Goal: Manage account settings

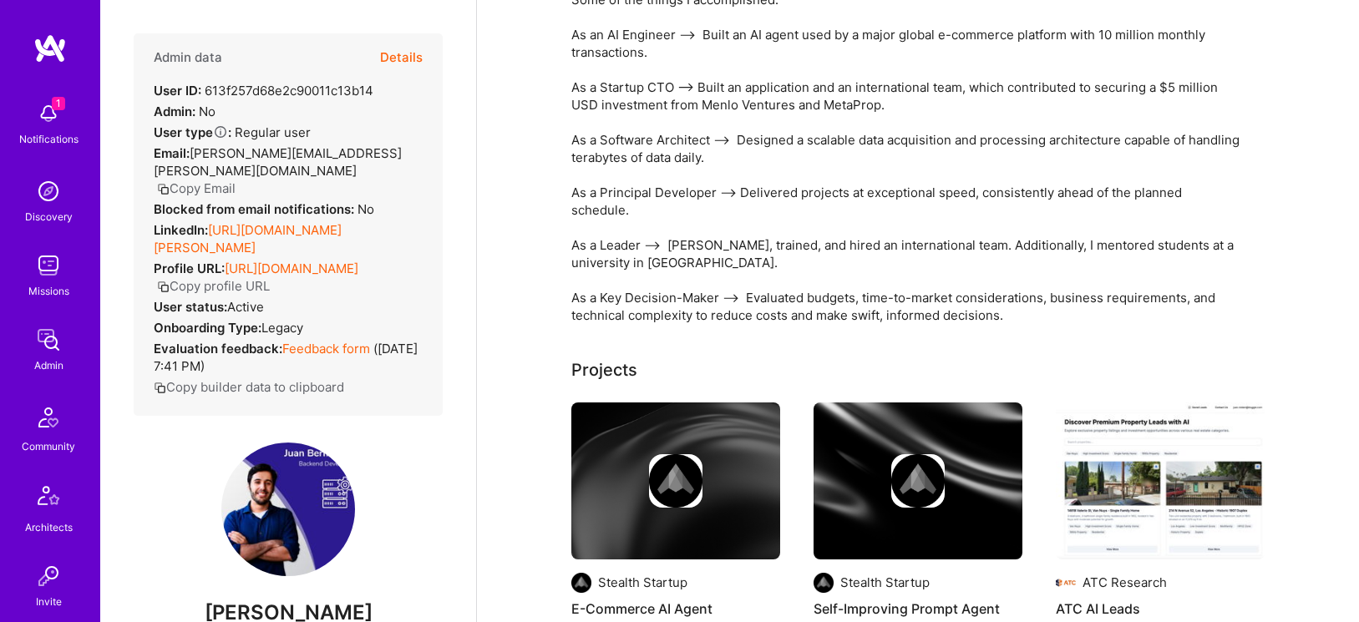
click at [412, 56] on button "Details" at bounding box center [401, 57] width 43 height 48
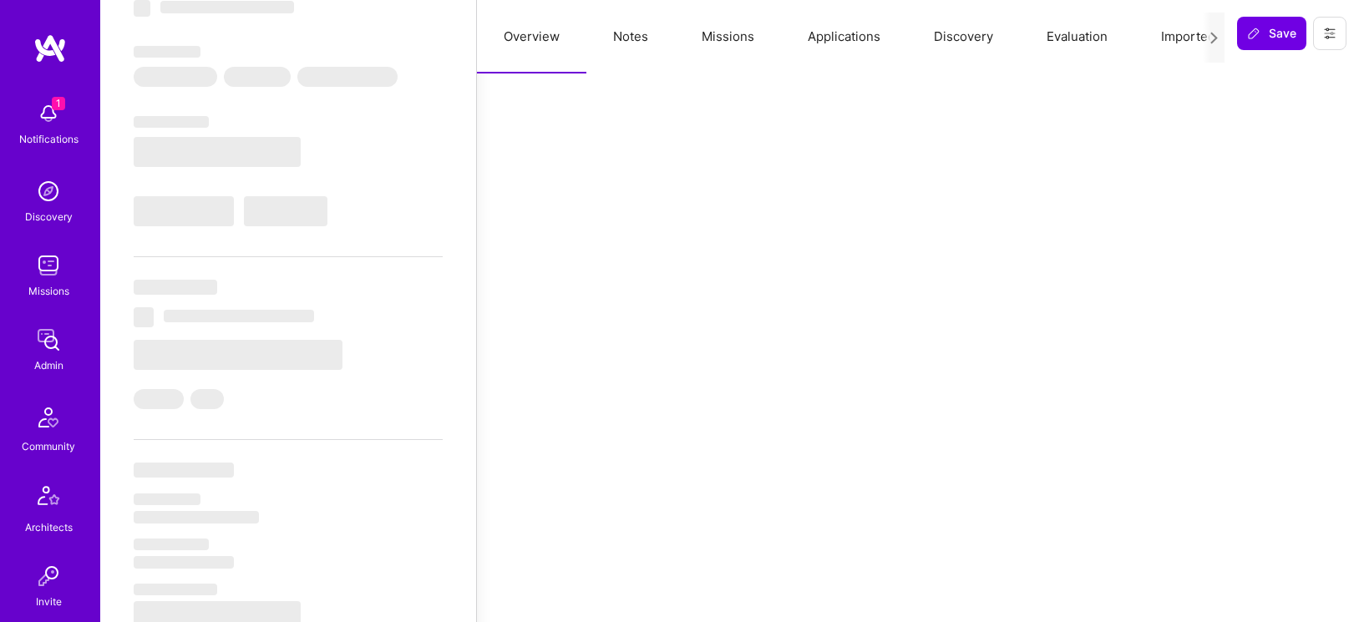
click at [650, 24] on button "Notes" at bounding box center [631, 37] width 89 height 74
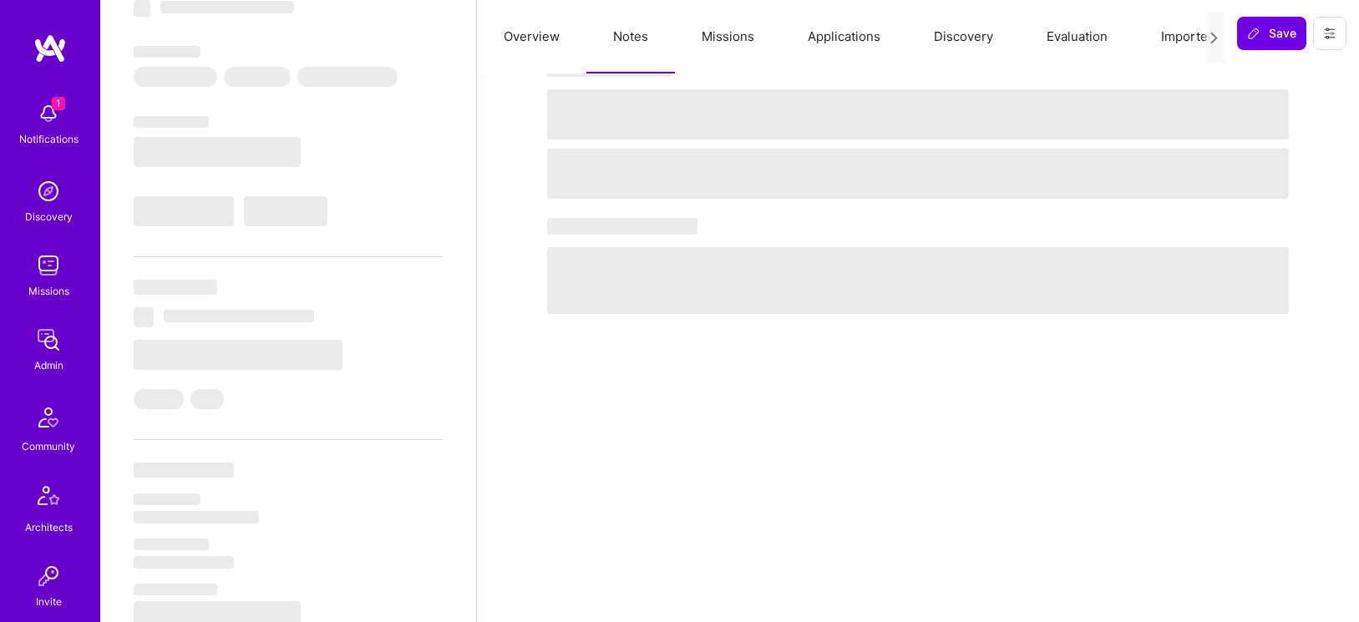
select select "Right Now"
select select "5"
select select "7"
select select "6"
select select "7"
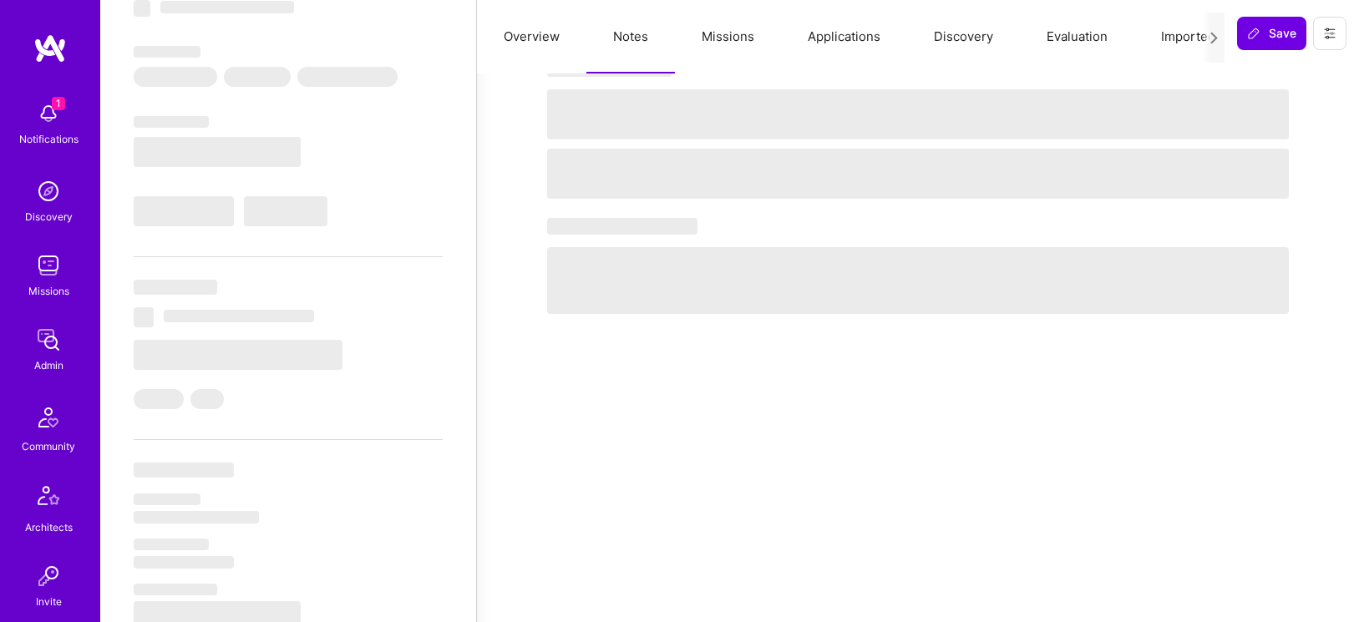
select select "SG"
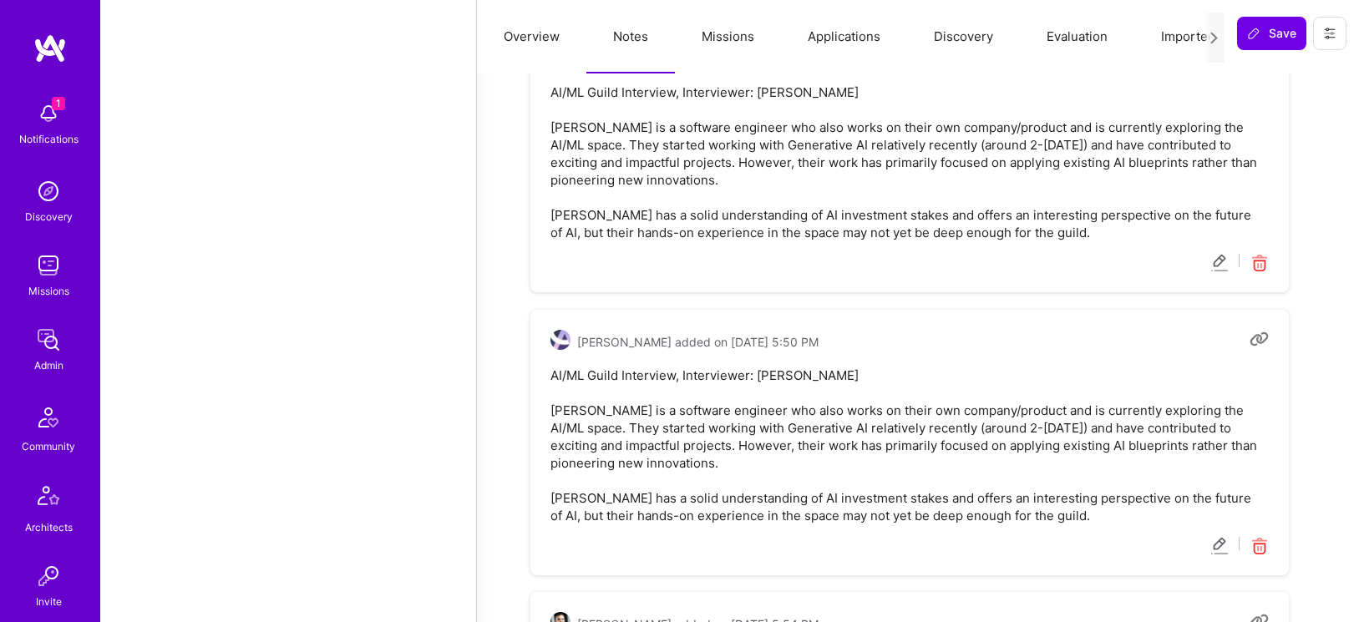
scroll to position [1906, 0]
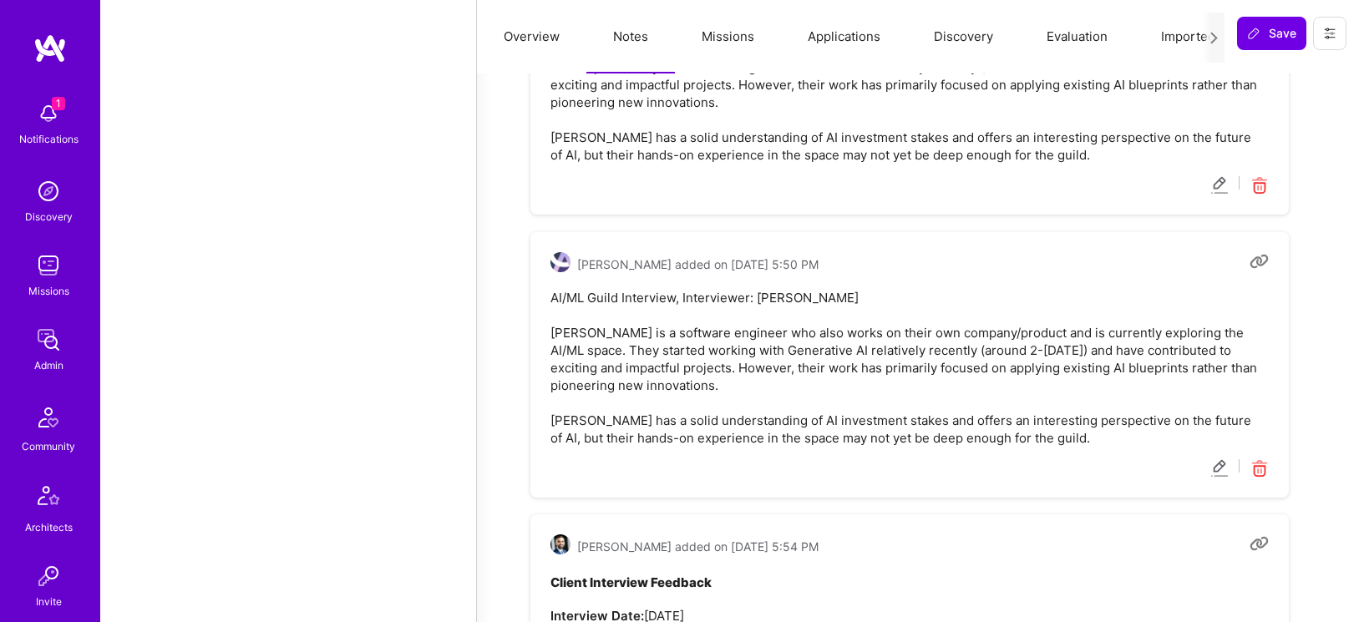
click at [1267, 473] on icon at bounding box center [1259, 469] width 19 height 19
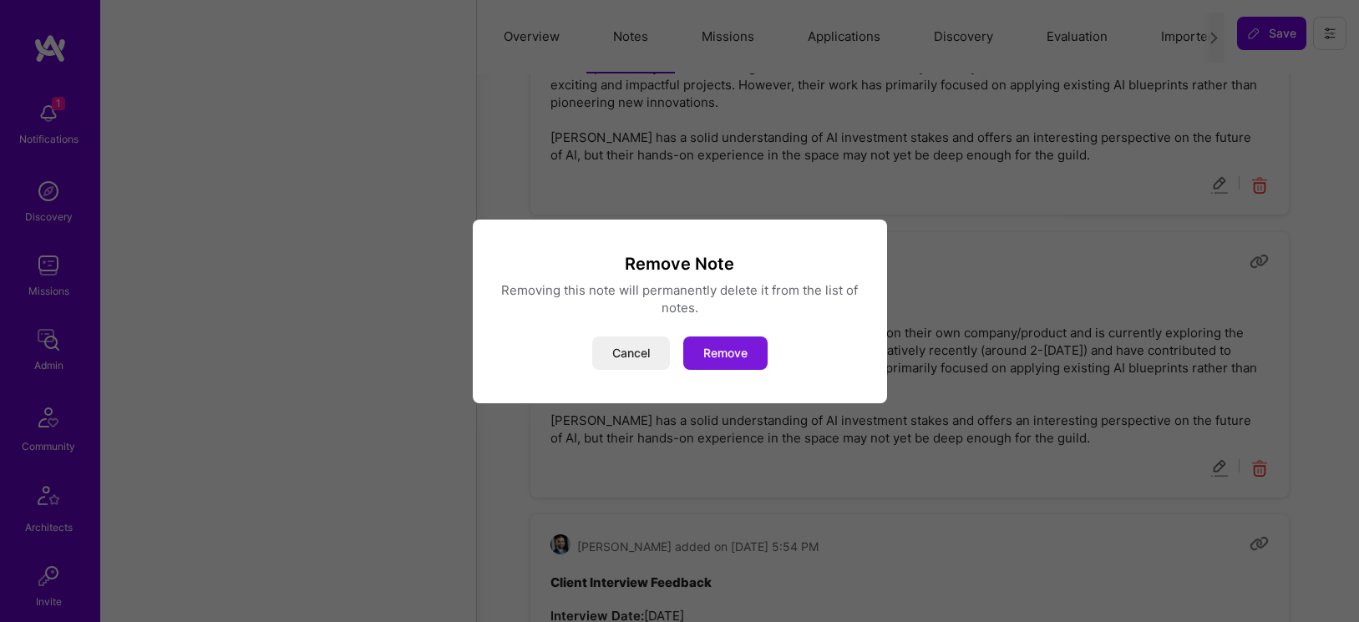
click at [744, 359] on button "Remove" at bounding box center [725, 353] width 84 height 33
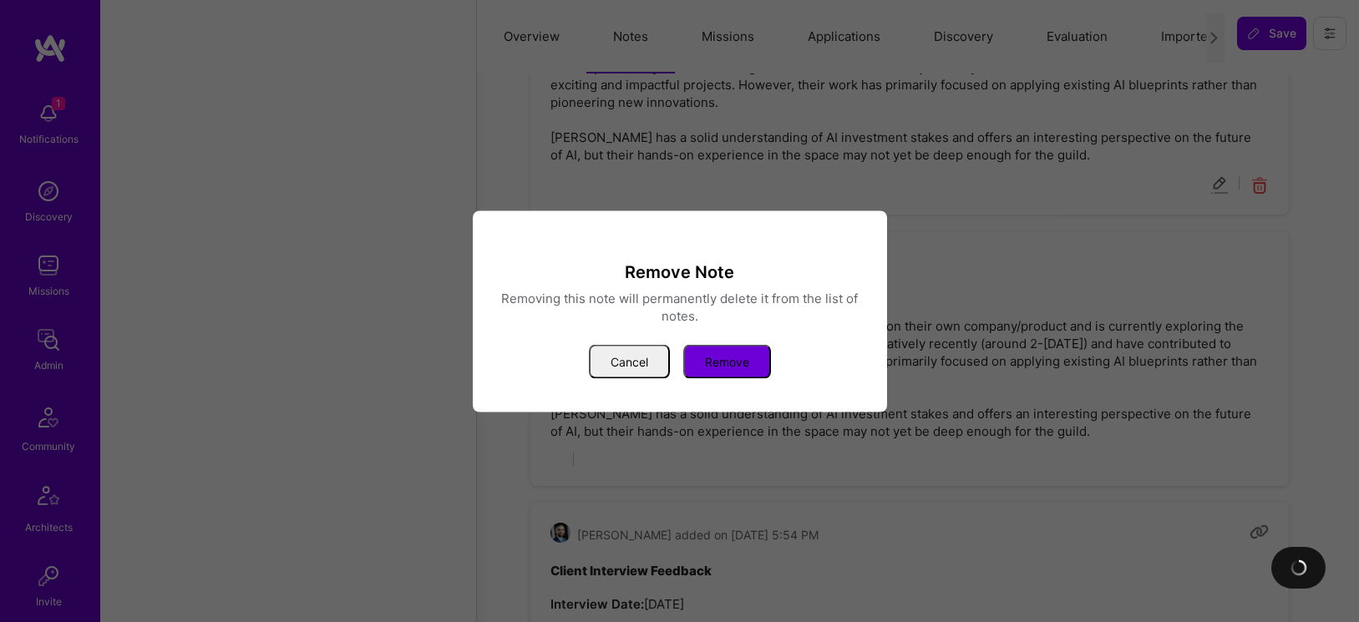
type textarea "x"
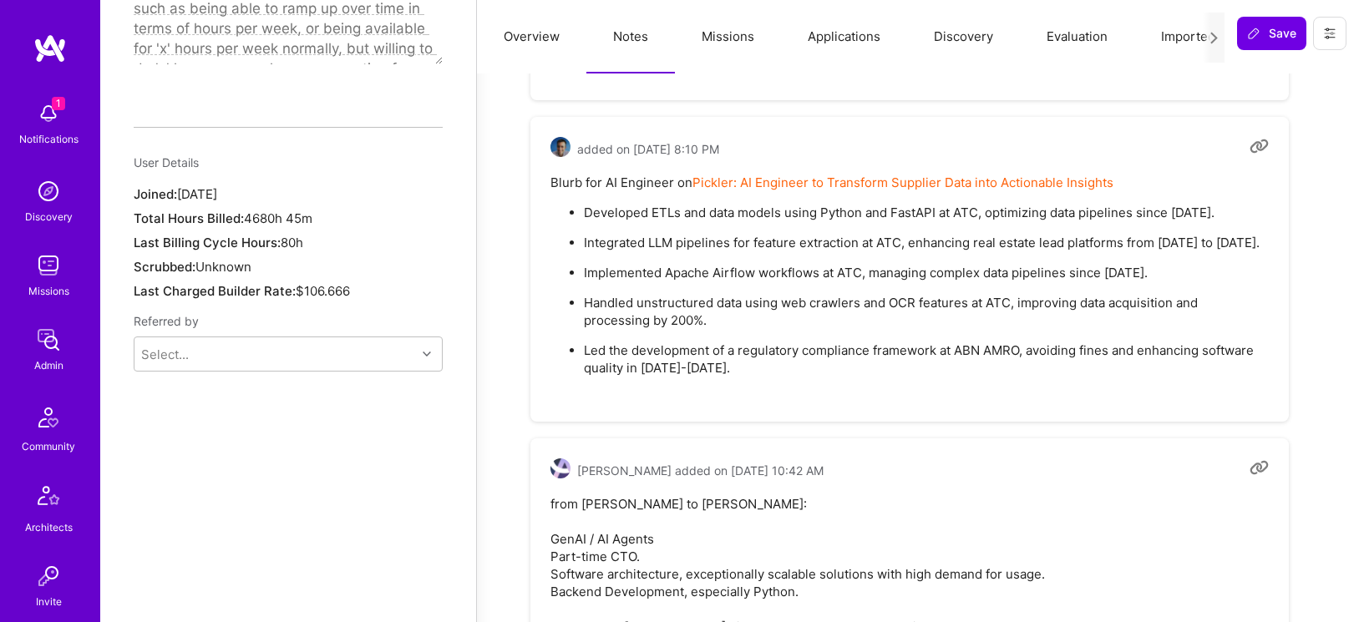
scroll to position [1145, 0]
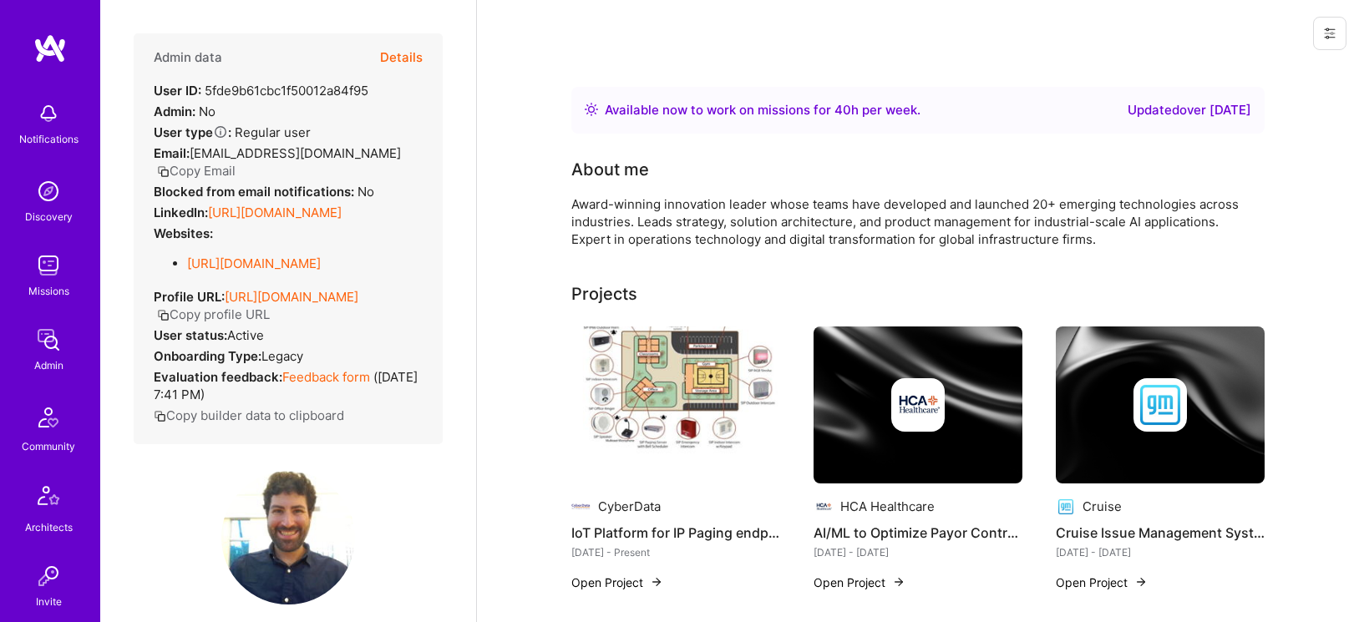
click at [409, 56] on button "Details" at bounding box center [401, 57] width 43 height 48
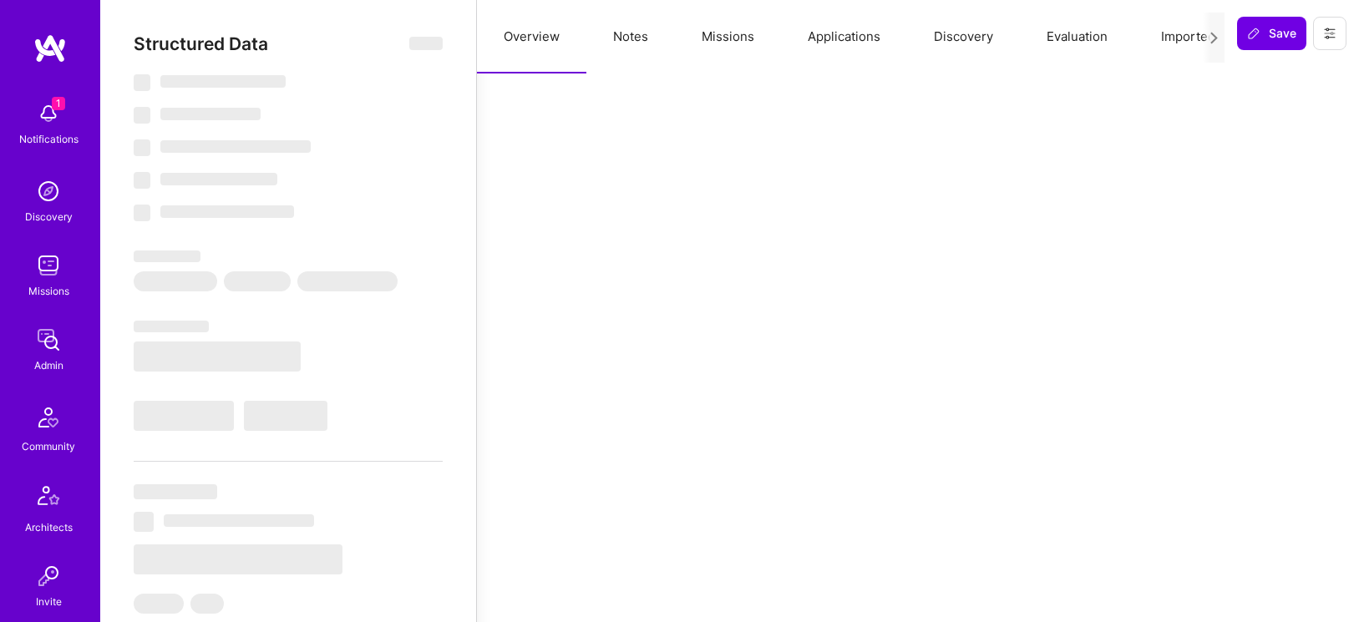
select select "Right Now"
select select "7"
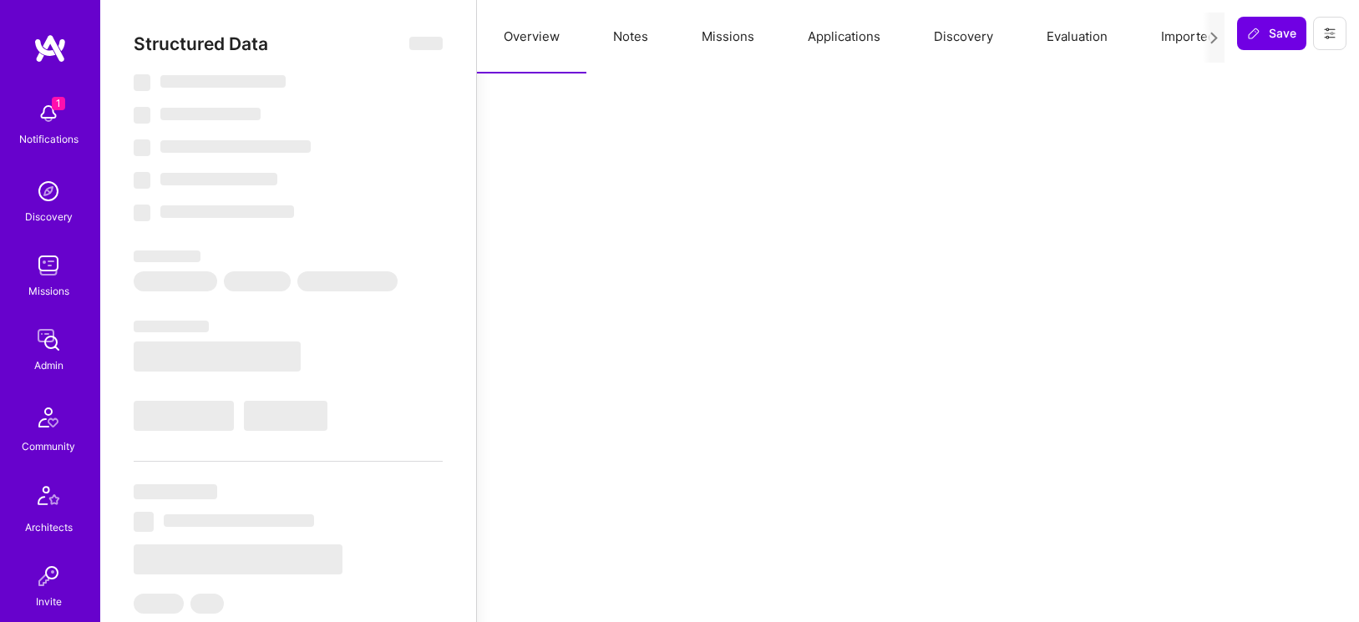
select select "US"
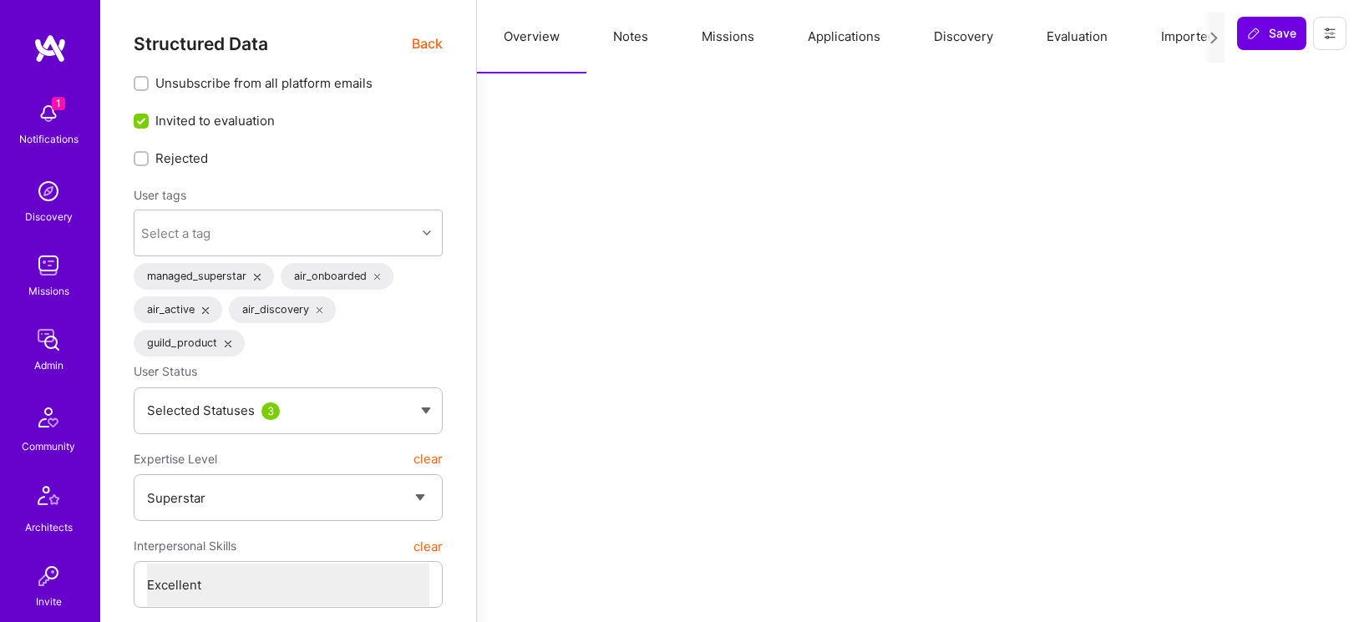
click at [417, 43] on span "Back" at bounding box center [427, 43] width 31 height 21
